Goal: Task Accomplishment & Management: Complete application form

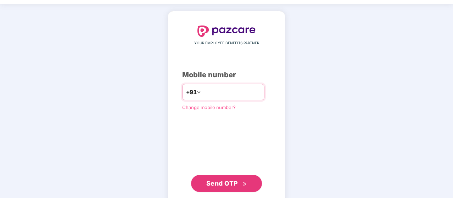
scroll to position [22, 0]
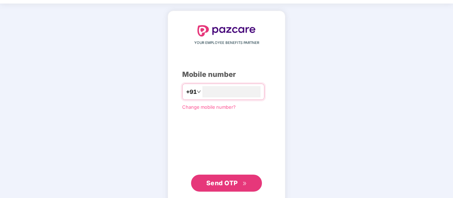
type input "**********"
click at [229, 180] on span "Send OTP" at bounding box center [222, 182] width 32 height 7
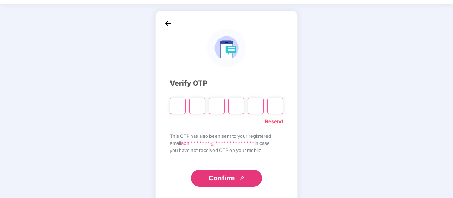
type input "*"
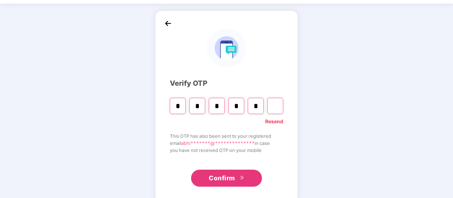
type input "*"
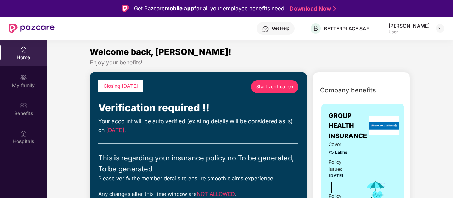
scroll to position [24, 0]
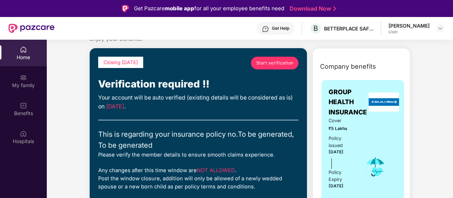
click at [283, 59] on link "Start verification" at bounding box center [274, 63] width 47 height 13
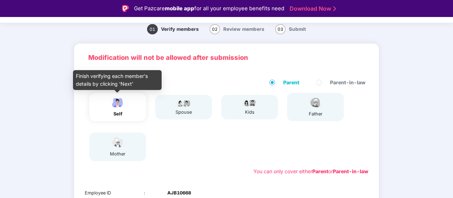
click at [124, 108] on img at bounding box center [118, 102] width 18 height 12
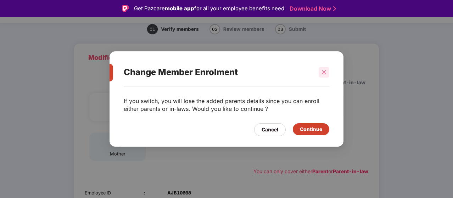
click at [323, 75] on icon "close" at bounding box center [323, 72] width 5 height 5
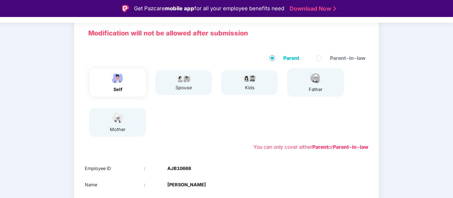
scroll to position [45, 0]
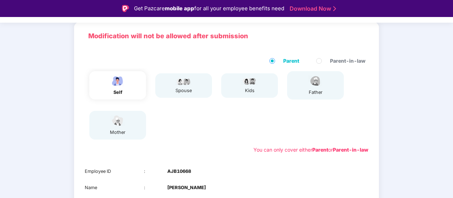
click at [131, 128] on div "mother" at bounding box center [117, 125] width 57 height 28
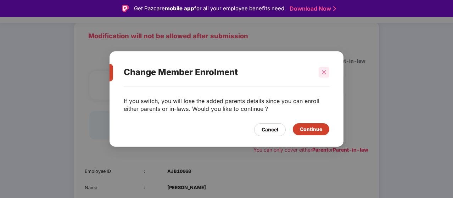
click at [322, 73] on icon "close" at bounding box center [323, 72] width 5 height 5
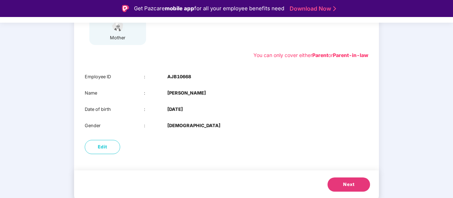
scroll to position [17, 0]
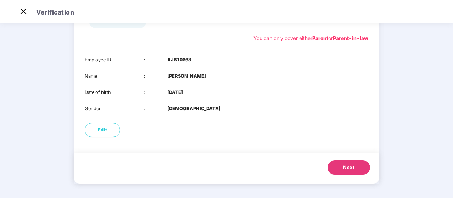
click at [353, 163] on button "Next" at bounding box center [348, 168] width 43 height 14
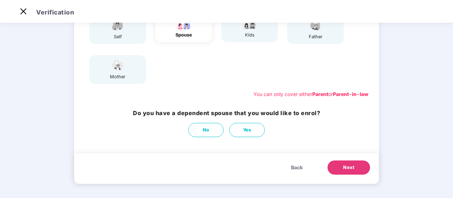
scroll to position [84, 0]
click at [206, 135] on button "No" at bounding box center [205, 130] width 35 height 14
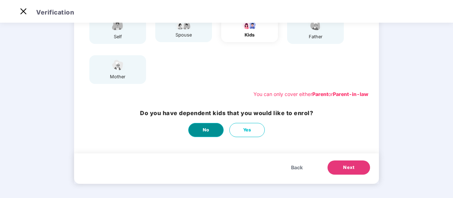
scroll to position [0, 0]
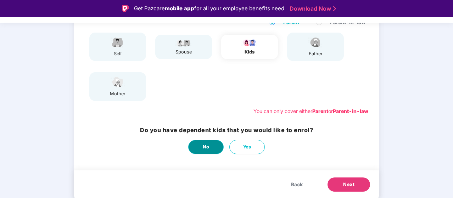
click at [206, 141] on button "No" at bounding box center [205, 147] width 35 height 14
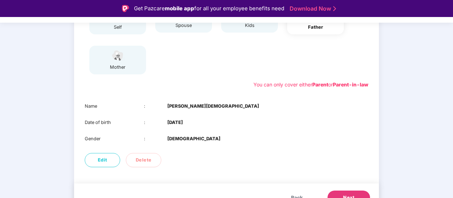
scroll to position [124, 0]
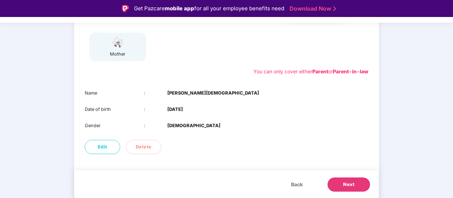
click at [185, 92] on b "[PERSON_NAME][DEMOGRAPHIC_DATA]" at bounding box center [213, 93] width 92 height 7
click at [350, 188] on span "Next" at bounding box center [348, 184] width 11 height 7
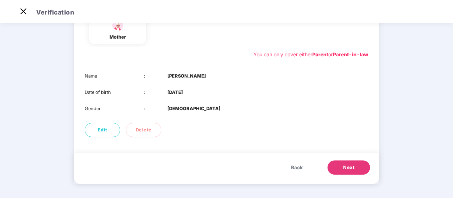
click at [358, 171] on button "Next" at bounding box center [348, 168] width 43 height 14
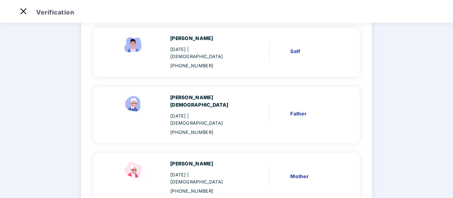
scroll to position [100, 0]
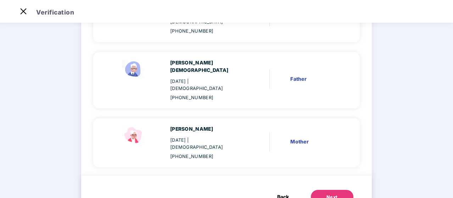
click at [328, 194] on div "Next" at bounding box center [331, 197] width 11 height 7
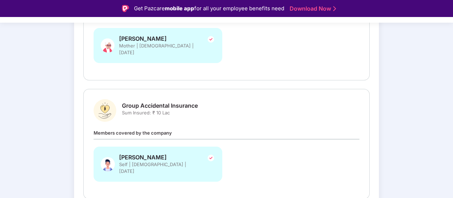
scroll to position [214, 0]
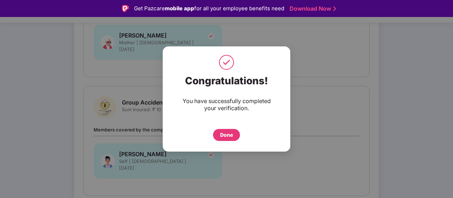
click at [230, 135] on div "Done" at bounding box center [226, 135] width 13 height 8
